Goal: Download file/media

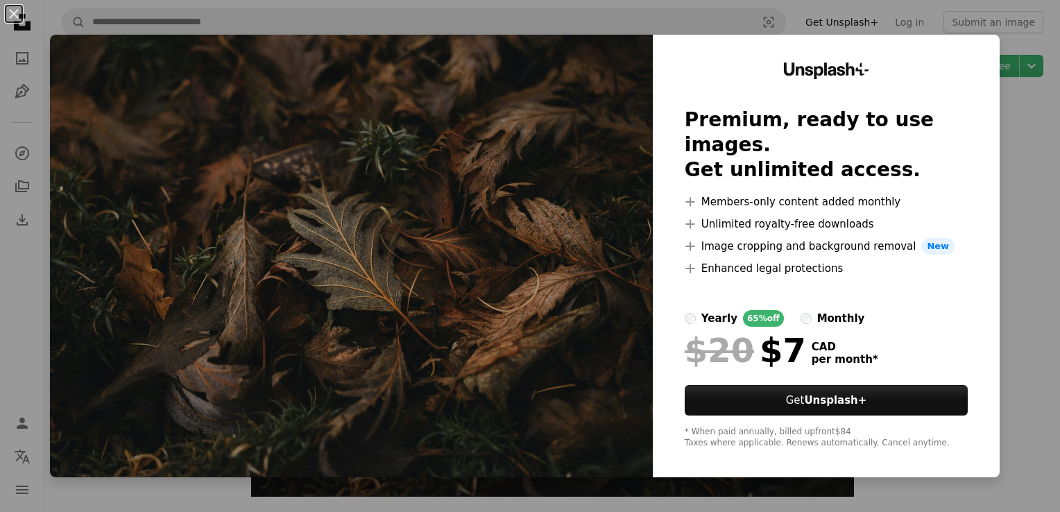
click at [1012, 139] on div "An X shape Unsplash+ Premium, ready to use images. Get unlimited access. A plus…" at bounding box center [530, 256] width 1060 height 512
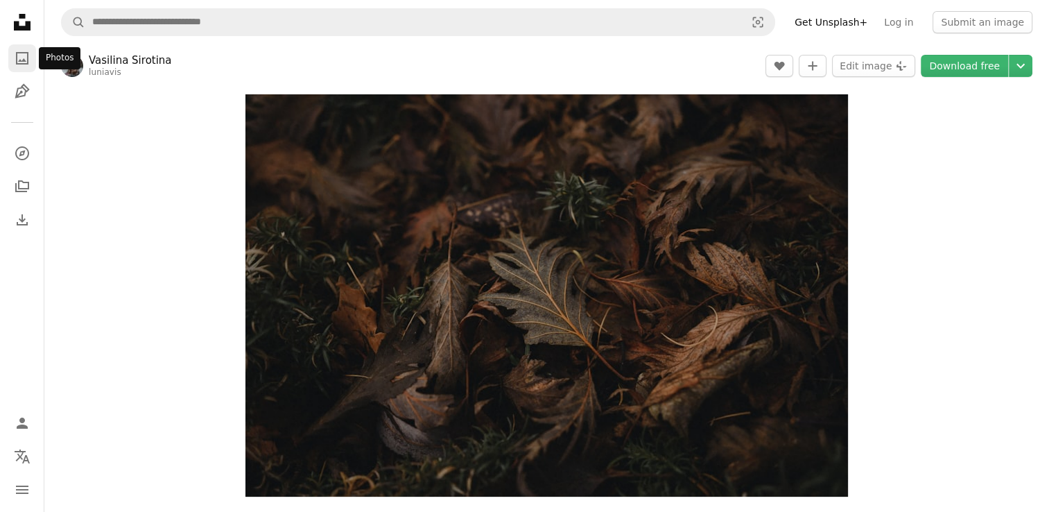
click at [8, 59] on link "A photo" at bounding box center [22, 58] width 28 height 28
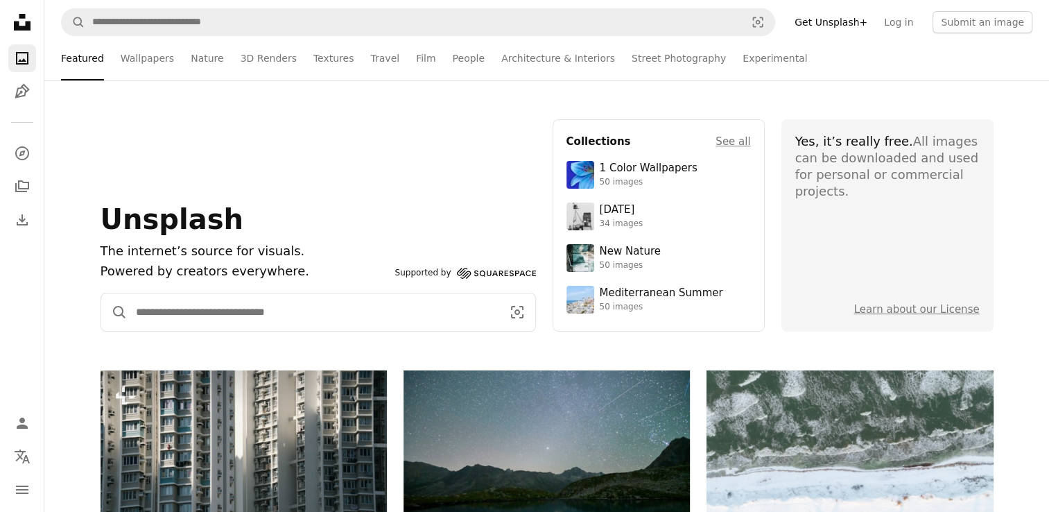
click at [162, 318] on input "Find visuals sitewide" at bounding box center [314, 311] width 372 height 37
type input "**********"
click at [101, 293] on button "A magnifying glass" at bounding box center [114, 311] width 26 height 37
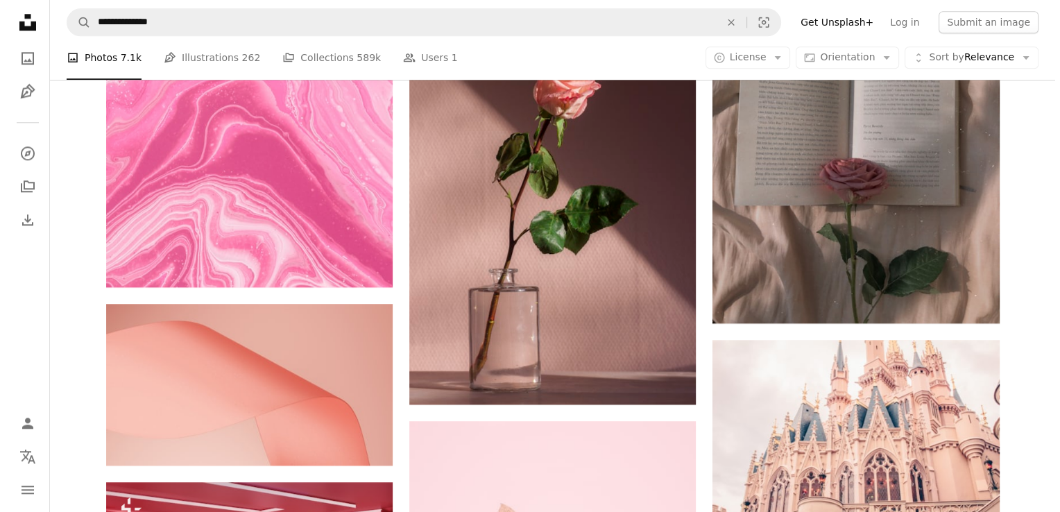
scroll to position [1639, 0]
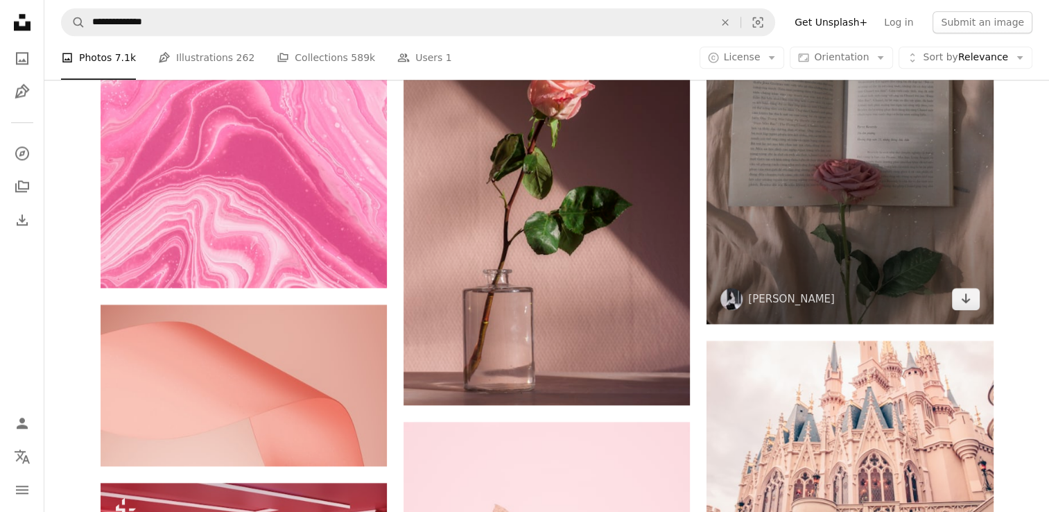
click at [885, 216] on img at bounding box center [850, 133] width 286 height 382
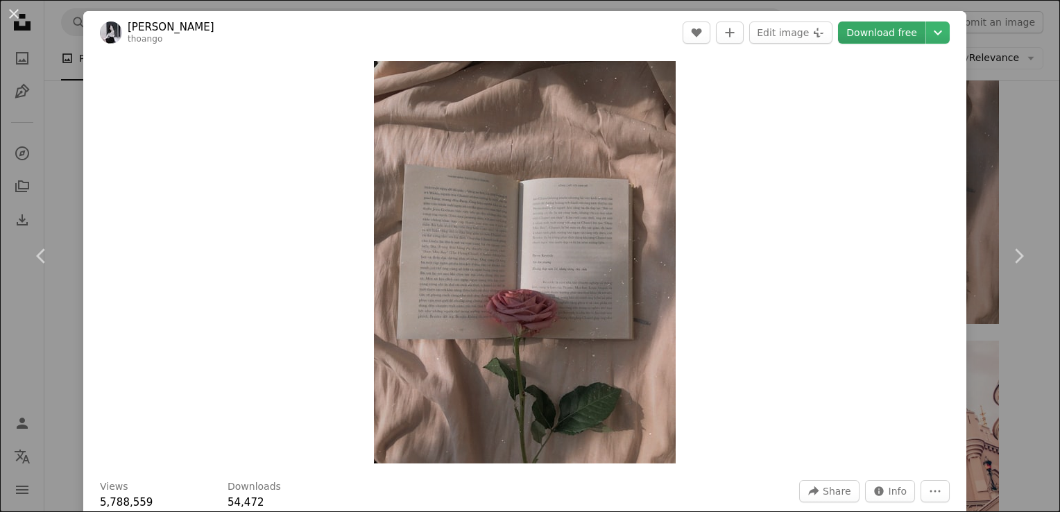
click at [877, 35] on link "Download free" at bounding box center [881, 32] width 87 height 22
